Goal: Use online tool/utility

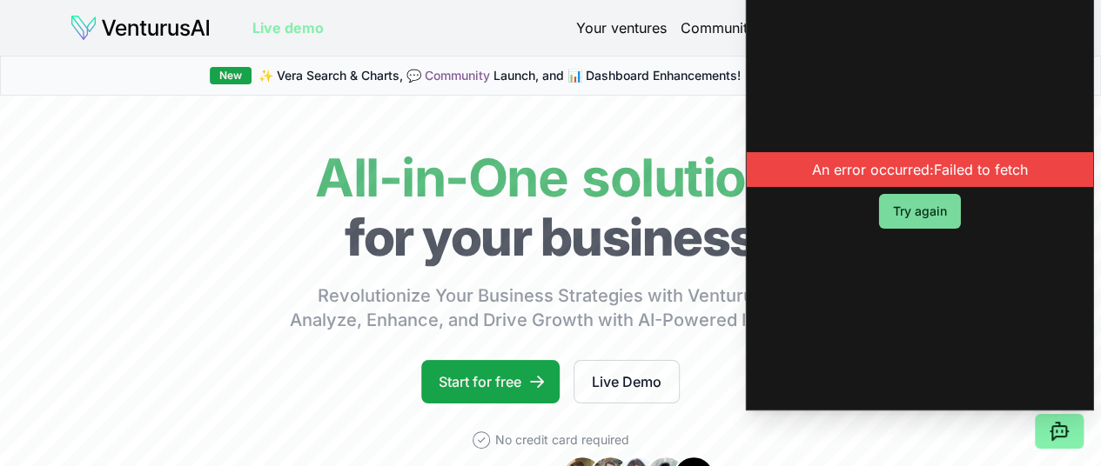
click at [921, 211] on button "Try again" at bounding box center [920, 211] width 82 height 35
click at [933, 219] on button "Try again" at bounding box center [920, 211] width 82 height 35
click at [1060, 6] on div "An error occurred: Failed to fetch Try again" at bounding box center [920, 190] width 346 height 439
